Goal: Task Accomplishment & Management: Use online tool/utility

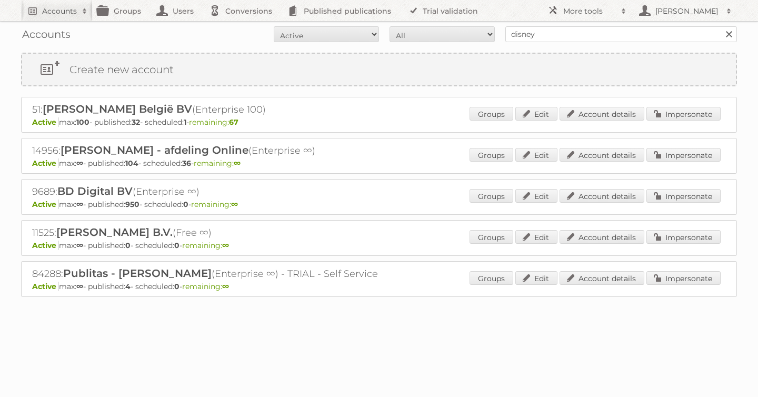
type input "disney"
click at [721, 26] on input "Search" at bounding box center [729, 34] width 16 height 16
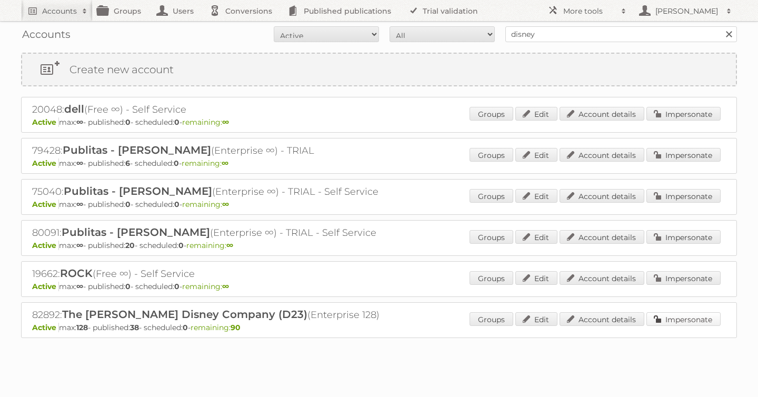
click at [687, 316] on link "Impersonate" at bounding box center [684, 319] width 74 height 14
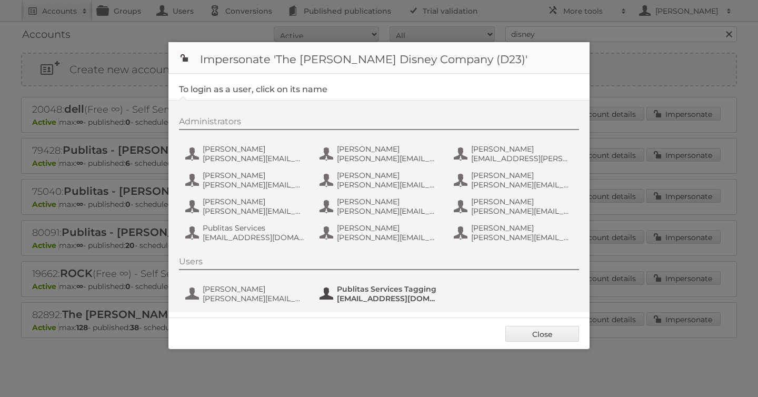
click at [357, 293] on span "Publitas Services Tagging" at bounding box center [388, 288] width 102 height 9
